Goal: Find specific page/section: Find specific page/section

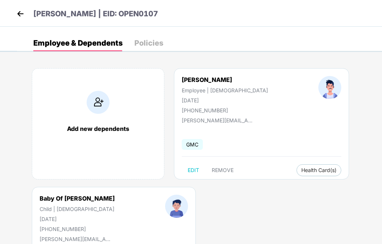
click at [22, 11] on img at bounding box center [20, 13] width 11 height 11
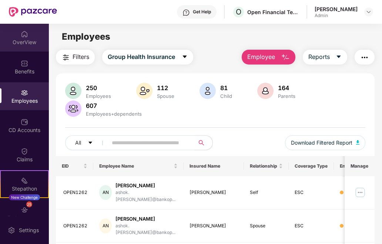
click at [27, 39] on div "OverView" at bounding box center [24, 41] width 49 height 7
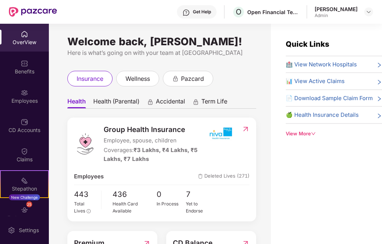
click at [31, 101] on div "Employees" at bounding box center [24, 100] width 49 height 7
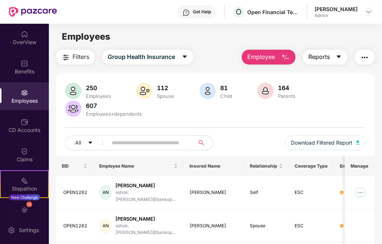
click at [335, 61] on button "Reports" at bounding box center [325, 57] width 44 height 15
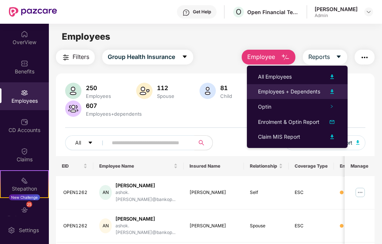
click at [310, 88] on div "Employees + Dependents" at bounding box center [289, 91] width 62 height 8
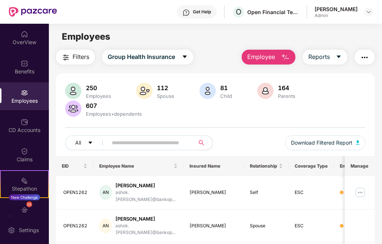
click at [178, 143] on input "text" at bounding box center [148, 142] width 73 height 11
paste input "********"
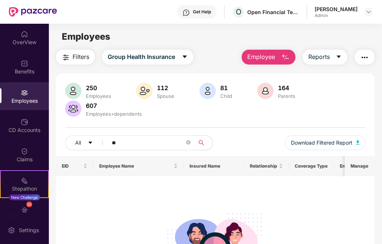
type input "*"
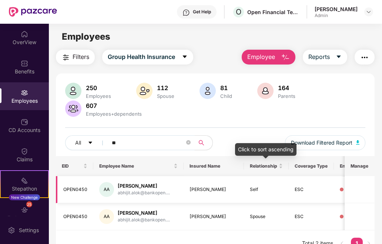
type input "*"
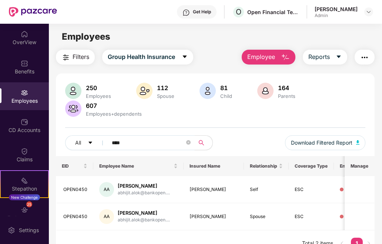
click at [164, 144] on input "****" at bounding box center [148, 142] width 73 height 11
type input "*"
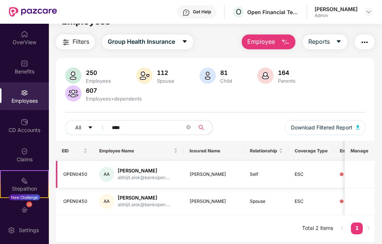
scroll to position [24, 0]
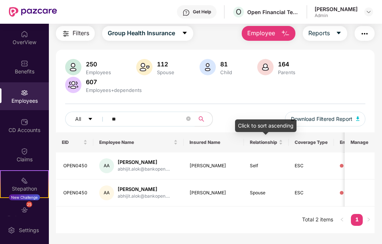
type input "*"
